Goal: Transaction & Acquisition: Purchase product/service

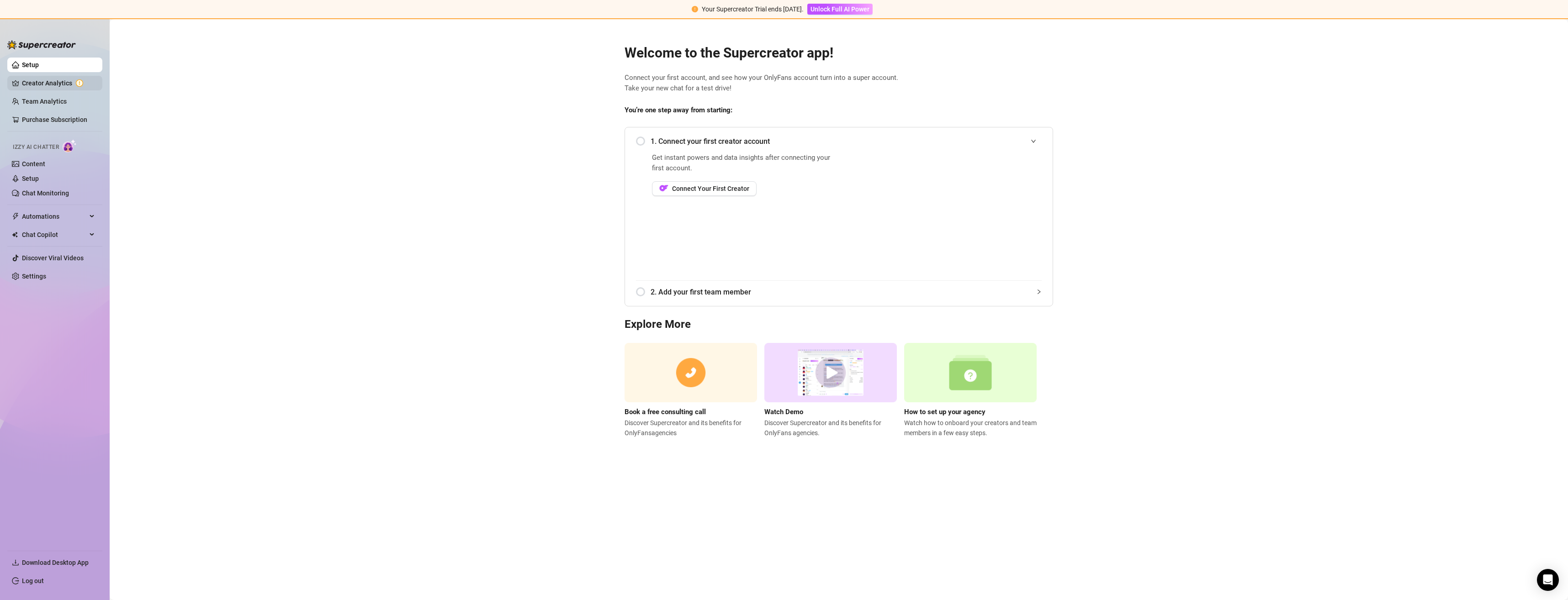
click at [47, 87] on link "Creator Analytics" at bounding box center [58, 83] width 73 height 14
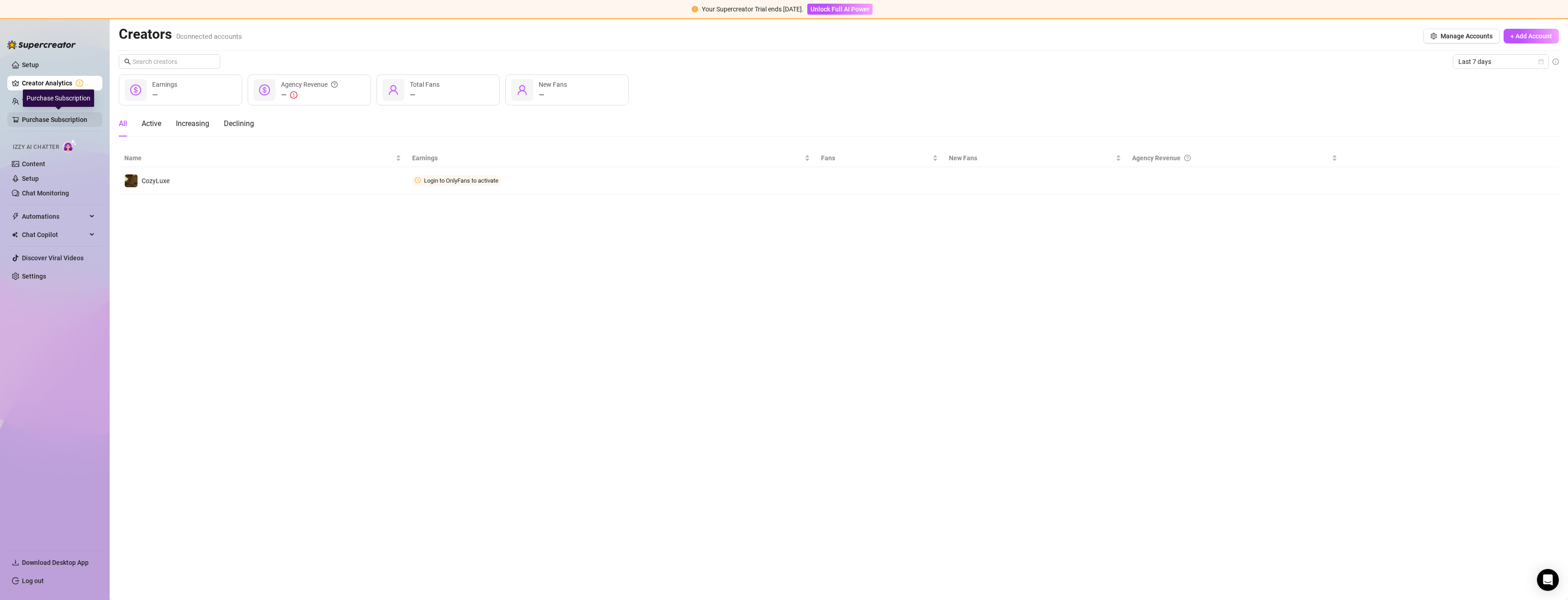
click at [55, 123] on link "Purchase Subscription" at bounding box center [58, 119] width 73 height 14
